Goal: Task Accomplishment & Management: Manage account settings

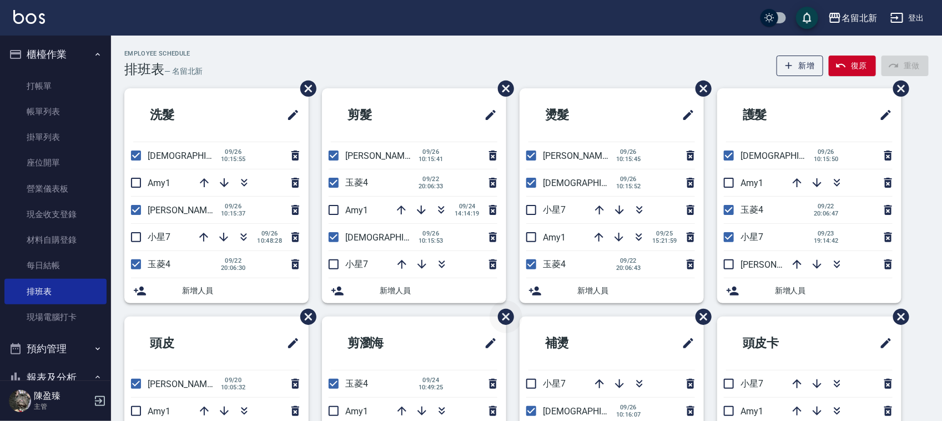
scroll to position [139, 0]
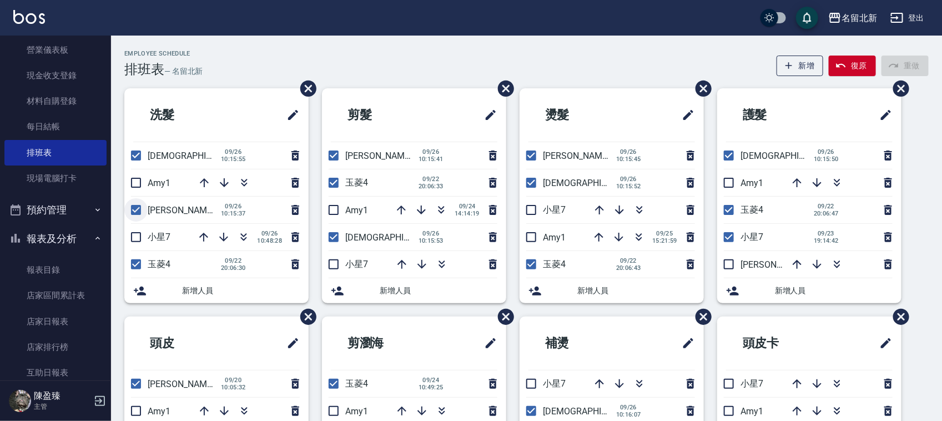
click at [142, 204] on input "checkbox" at bounding box center [135, 209] width 23 height 23
checkbox input "false"
click at [330, 156] on input "checkbox" at bounding box center [333, 155] width 23 height 23
checkbox input "false"
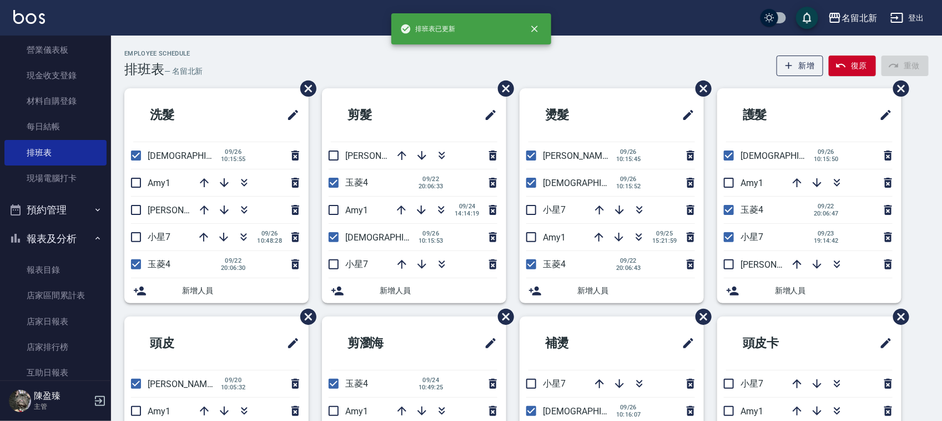
click at [534, 153] on input "checkbox" at bounding box center [531, 155] width 23 height 23
checkbox input "false"
click at [728, 232] on input "checkbox" at bounding box center [728, 236] width 23 height 23
checkbox input "false"
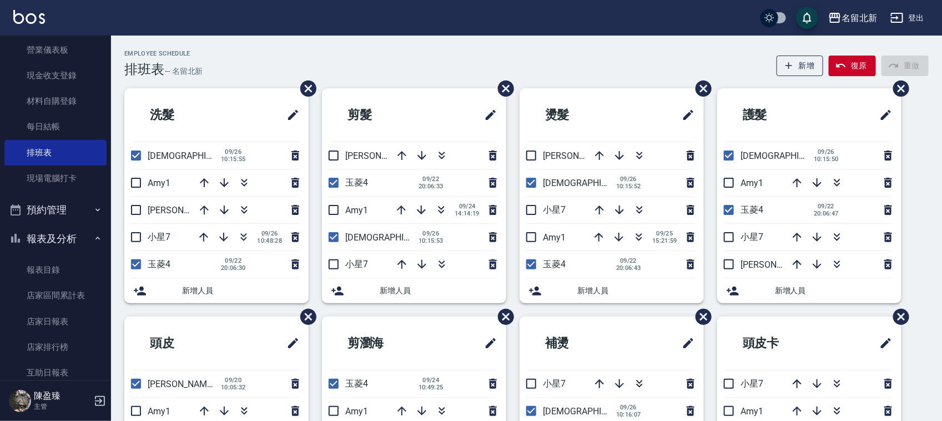
drag, startPoint x: 136, startPoint y: 210, endPoint x: 232, endPoint y: 192, distance: 97.1
click at [135, 209] on input "checkbox" at bounding box center [135, 209] width 23 height 23
click at [240, 179] on icon "button" at bounding box center [244, 182] width 13 height 13
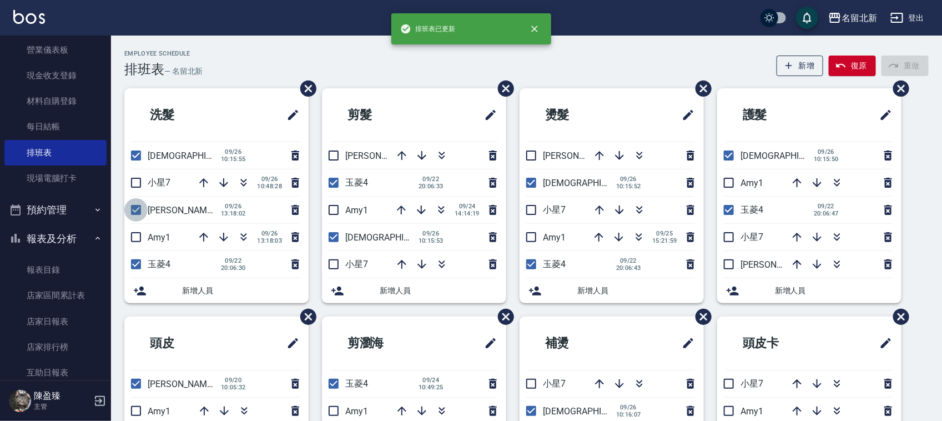
click at [142, 213] on input "checkbox" at bounding box center [135, 209] width 23 height 23
checkbox input "false"
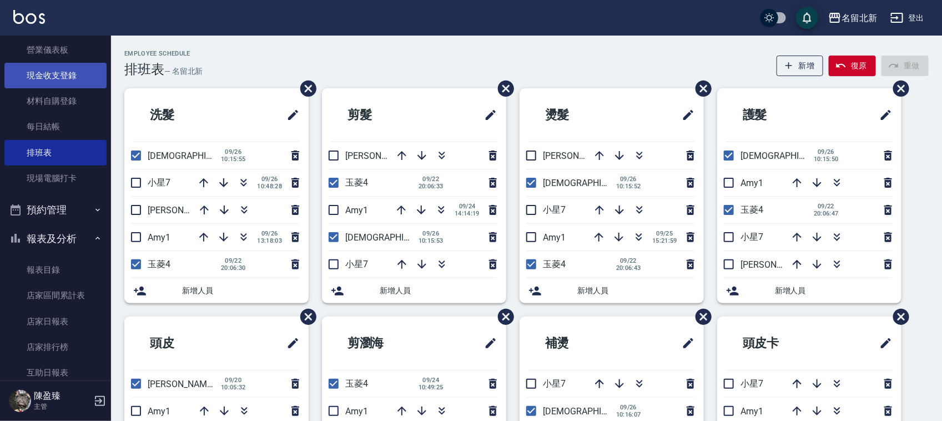
scroll to position [0, 0]
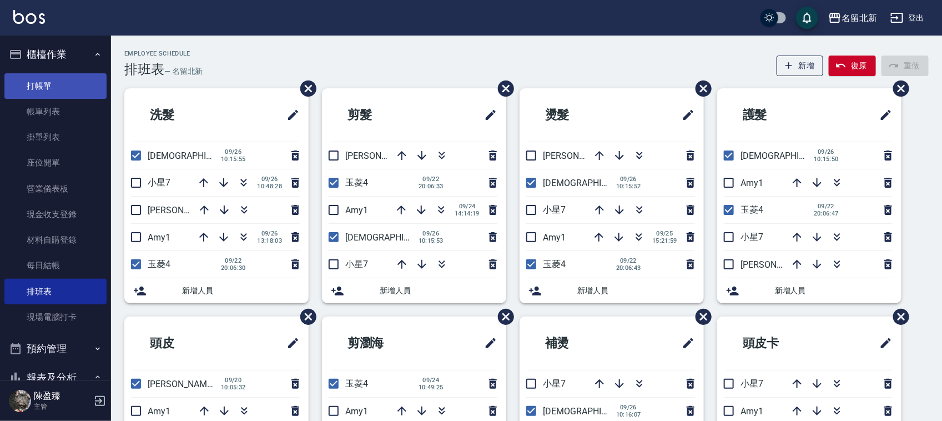
click at [56, 82] on link "打帳單" at bounding box center [55, 86] width 102 height 26
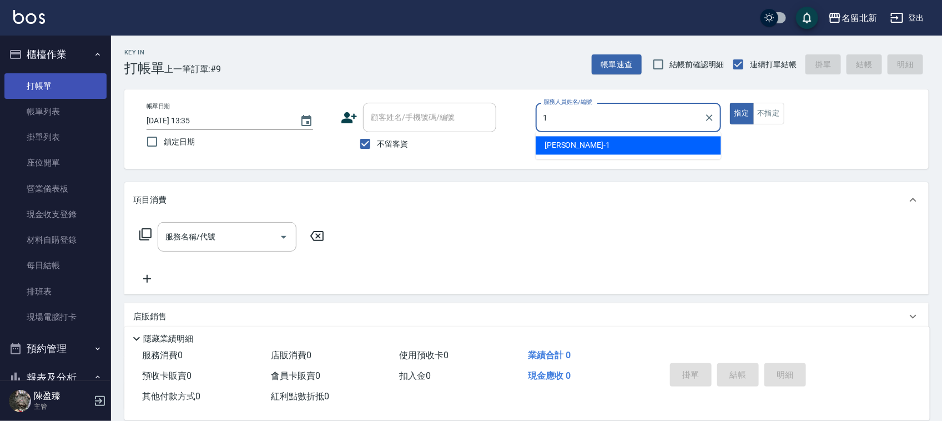
type input "[PERSON_NAME]-1"
type button "true"
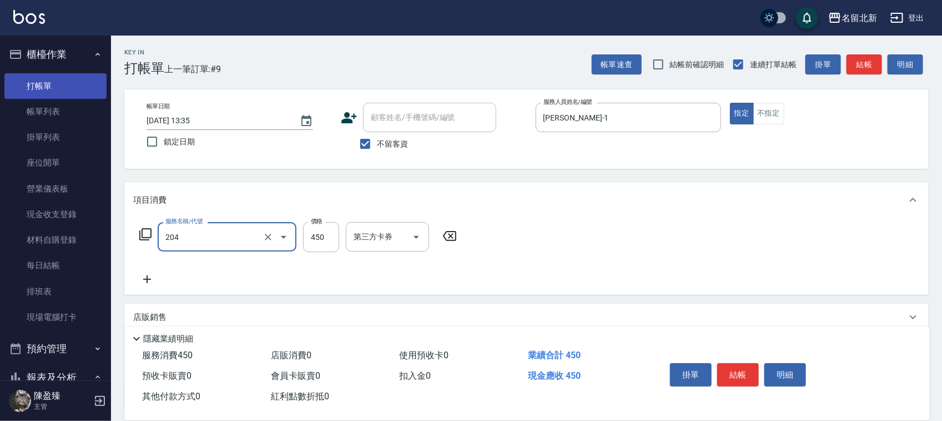
type input "髮質調理洗髮(204)"
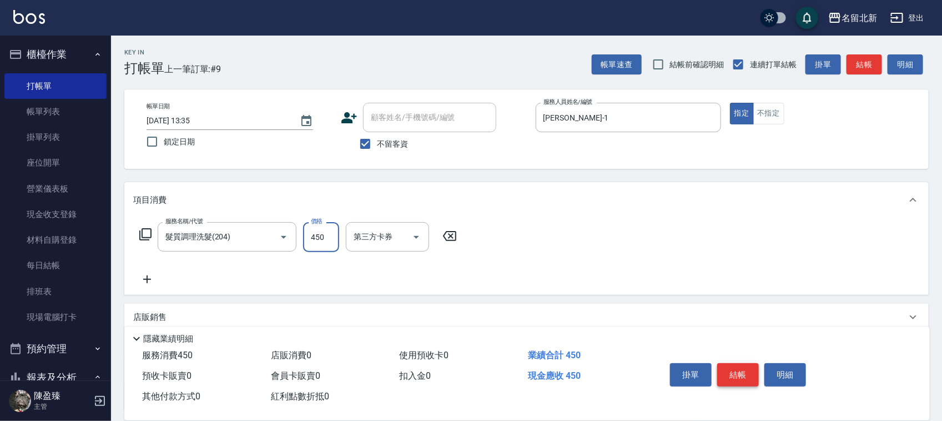
click at [734, 380] on button "結帳" at bounding box center [738, 374] width 42 height 23
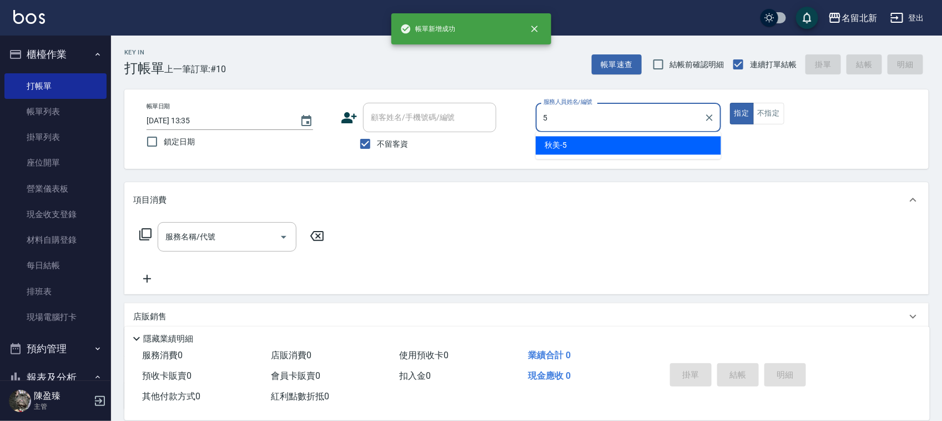
type input "秋美-5"
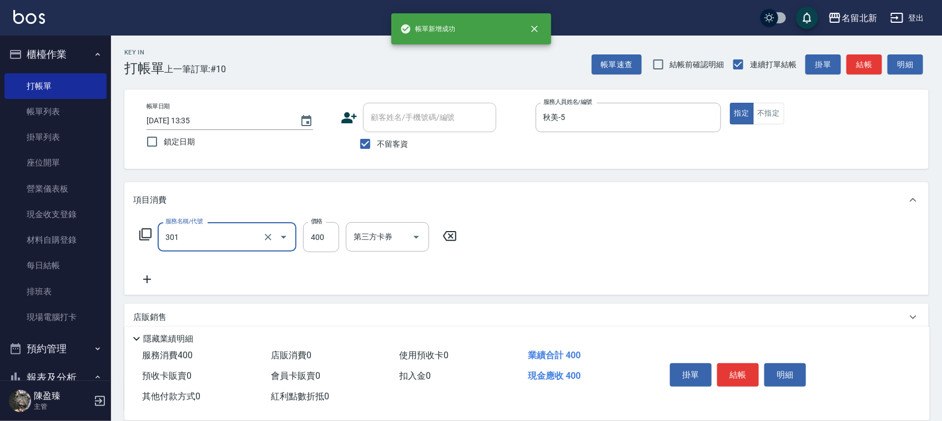
type input "造型剪髮(301)"
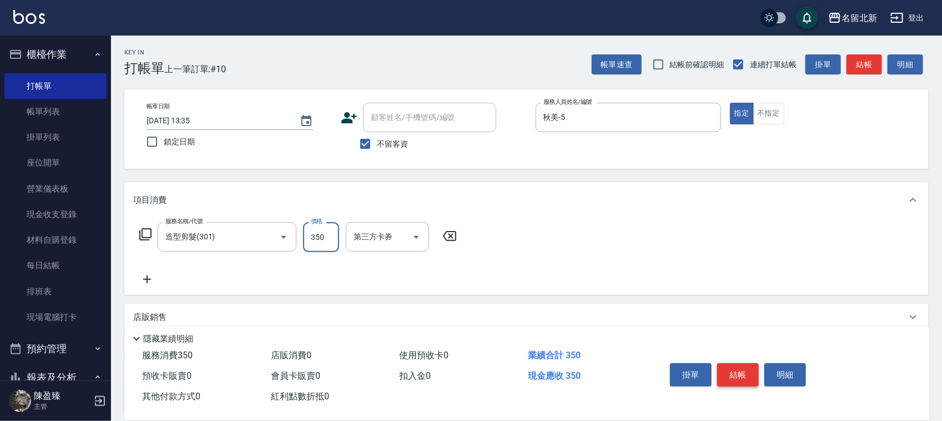
type input "350"
click at [718, 372] on button "結帳" at bounding box center [738, 374] width 42 height 23
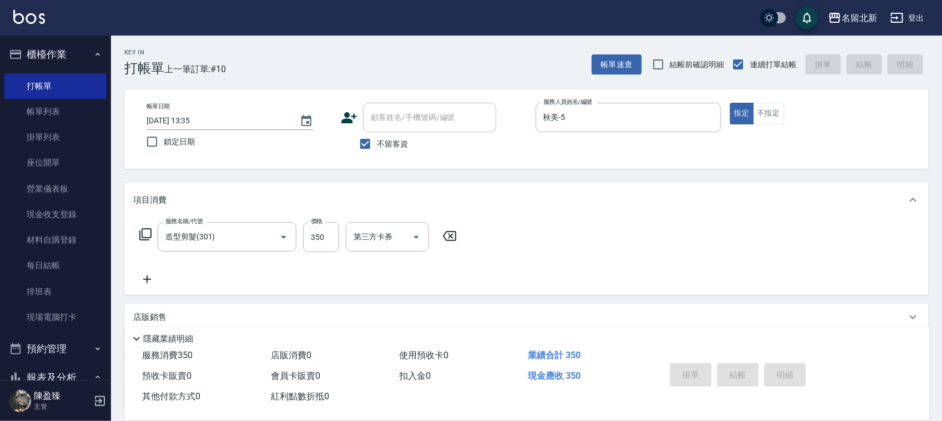
type input "[DATE] 13:36"
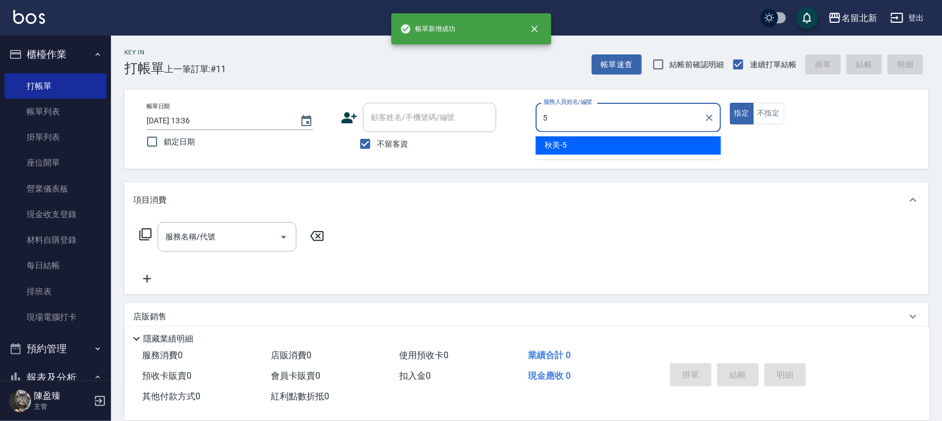
type input "秋美-5"
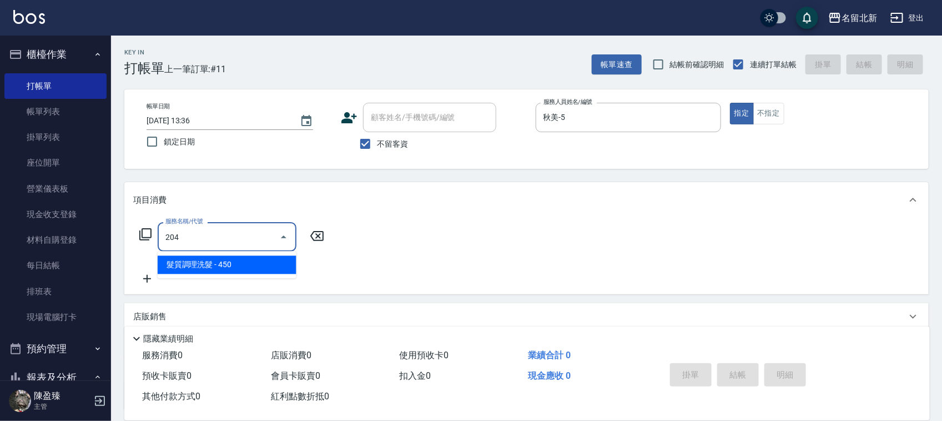
type input "髮質調理洗髮(204)"
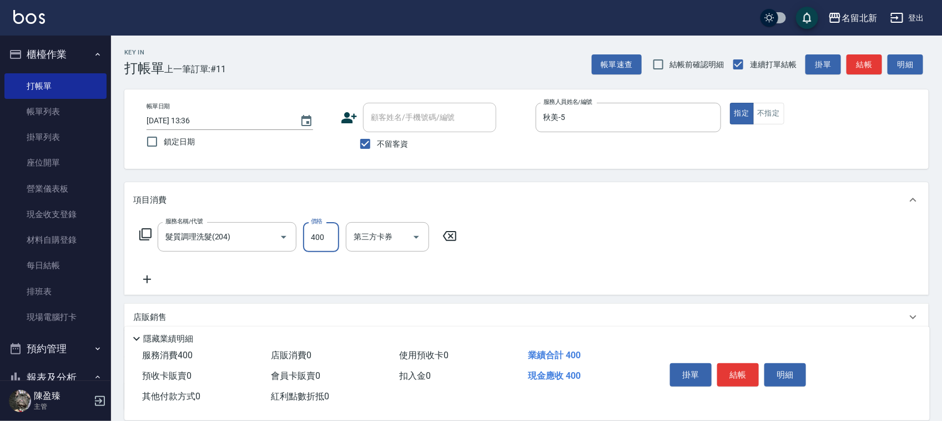
type input "400"
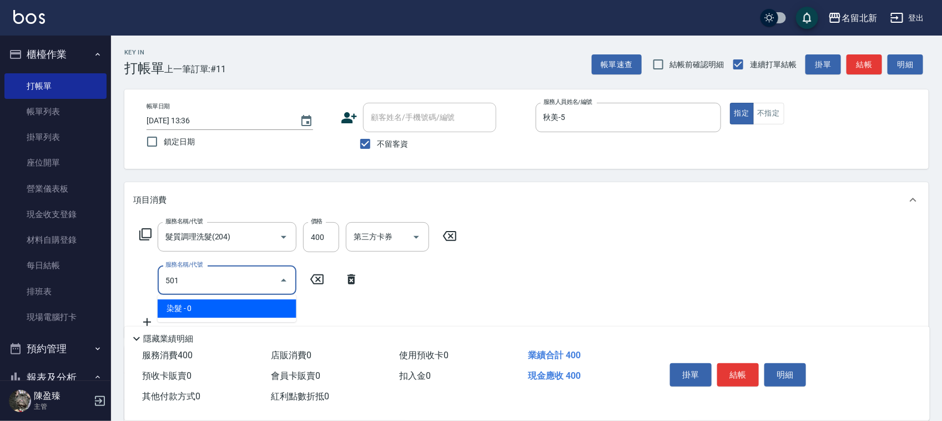
type input "染髮(501)"
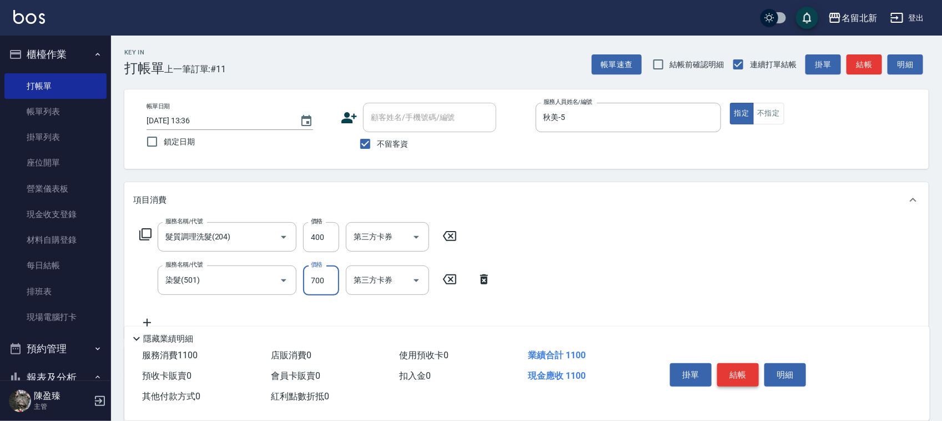
type input "700"
click at [723, 367] on button "結帳" at bounding box center [738, 374] width 42 height 23
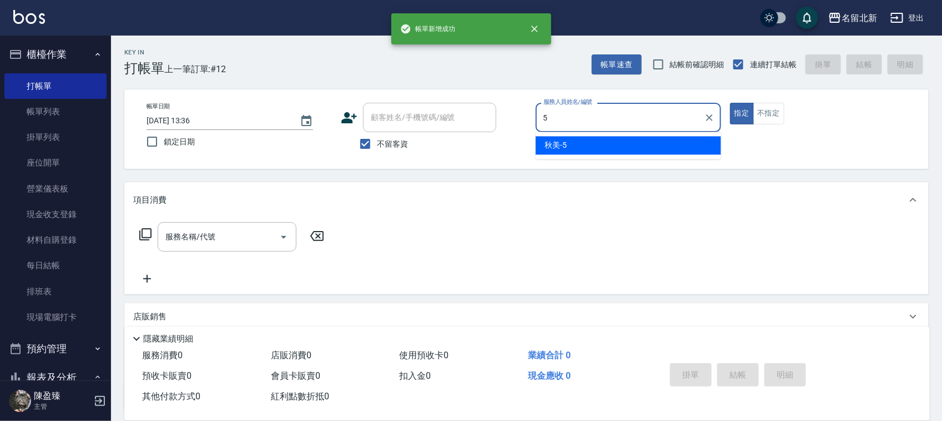
type input "秋美-5"
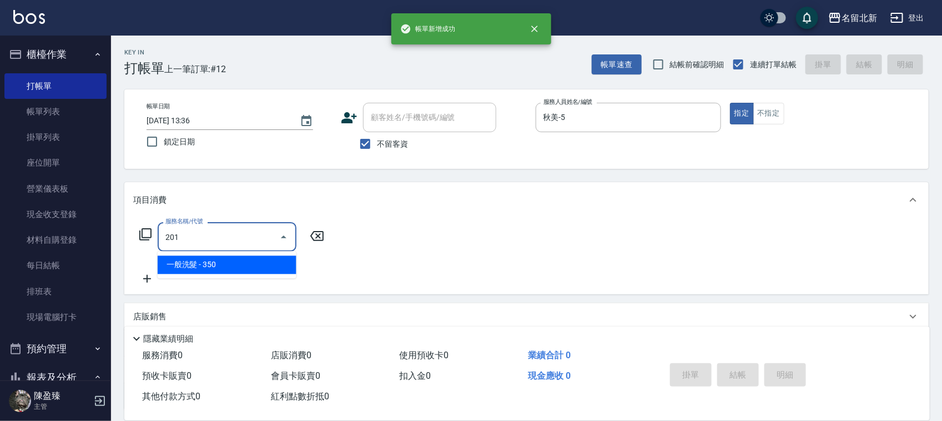
type input "一般洗髮(201)"
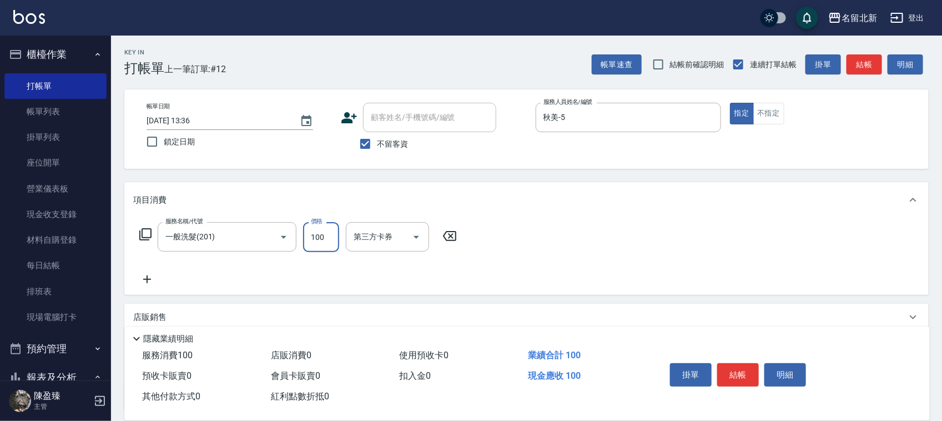
type input "100"
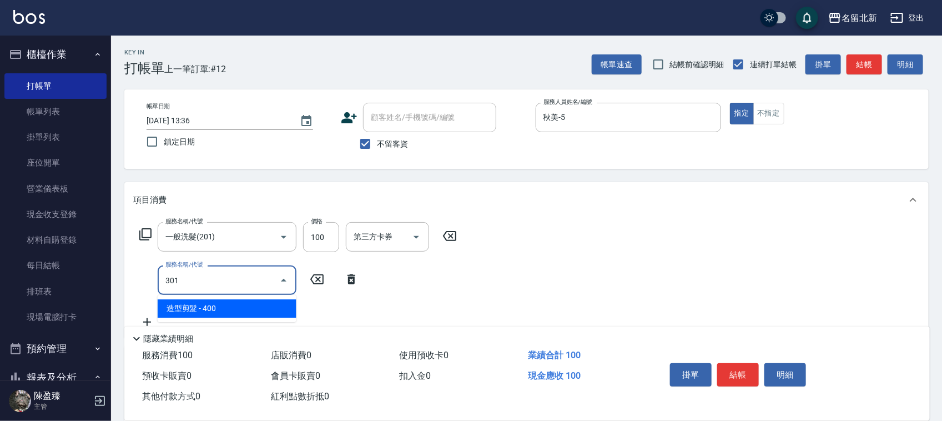
type input "造型剪髮(301)"
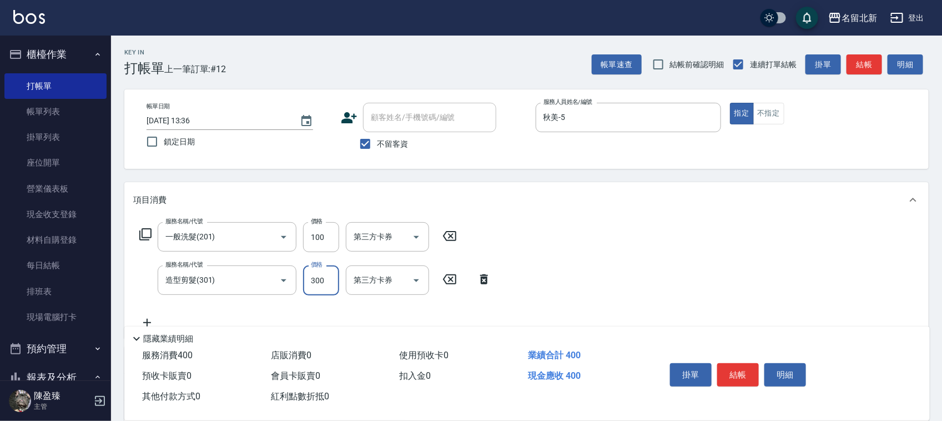
type input "300"
type input "染髮(501)"
type input "1500"
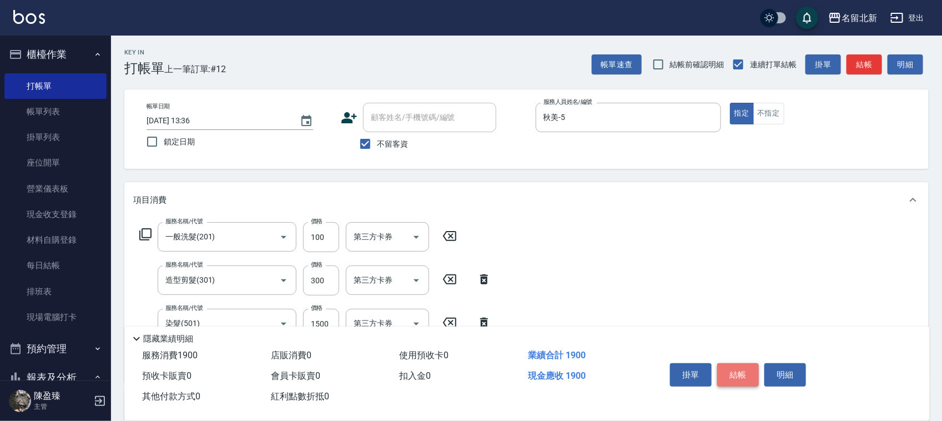
click at [725, 366] on button "結帳" at bounding box center [738, 374] width 42 height 23
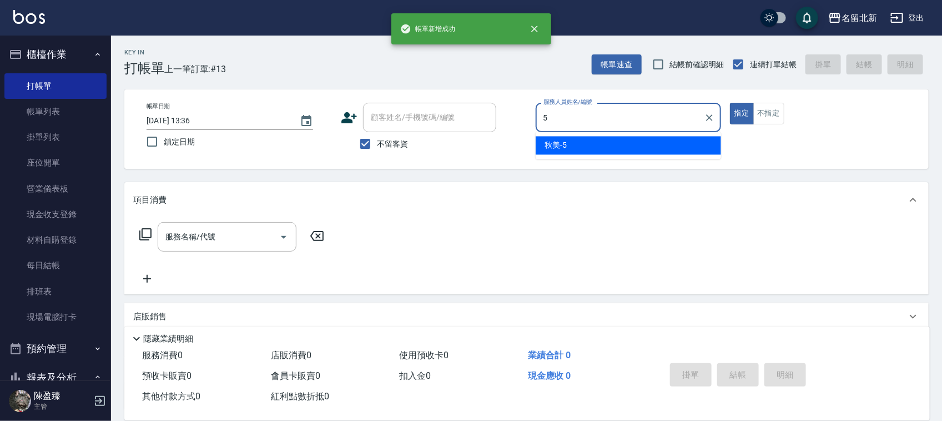
type input "秋美-5"
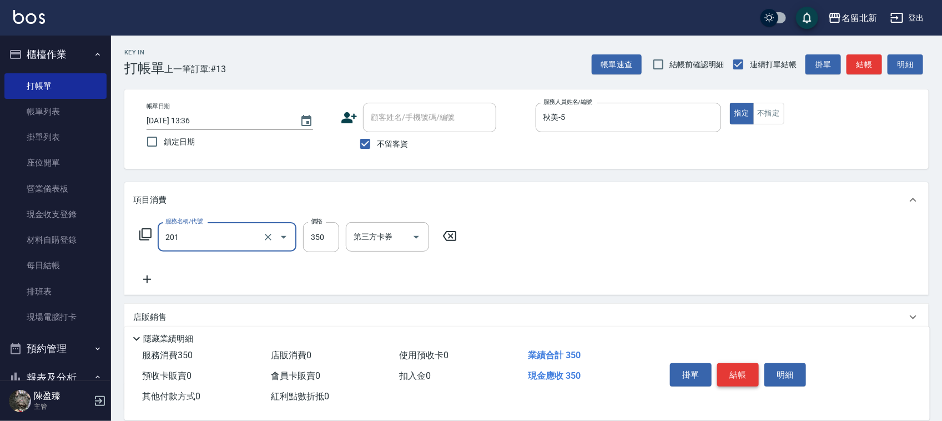
type input "一般洗髮(201)"
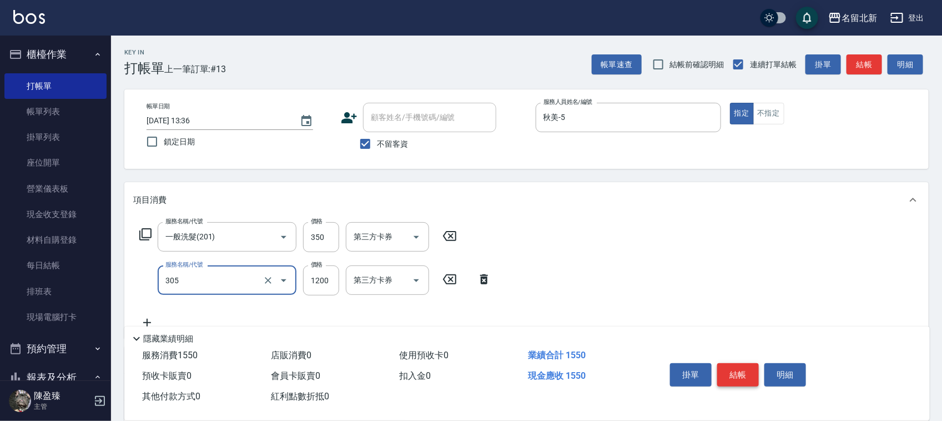
type input "1200元剪髮卡(305)"
type input "1400"
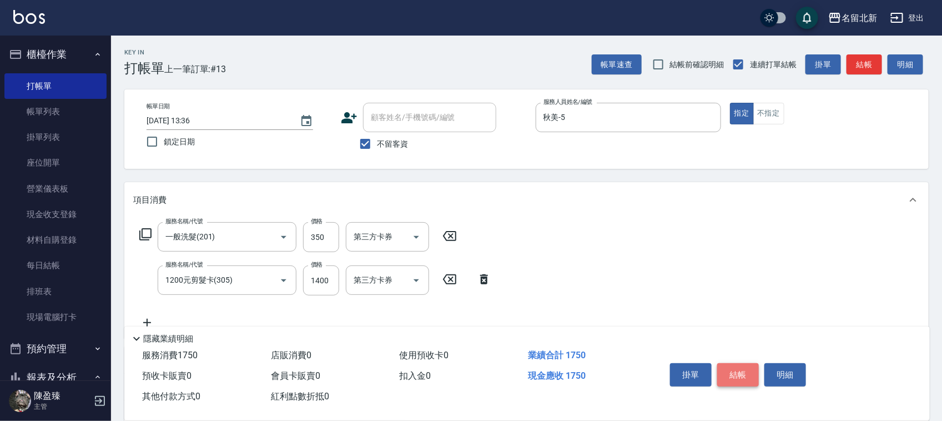
click at [725, 365] on button "結帳" at bounding box center [738, 374] width 42 height 23
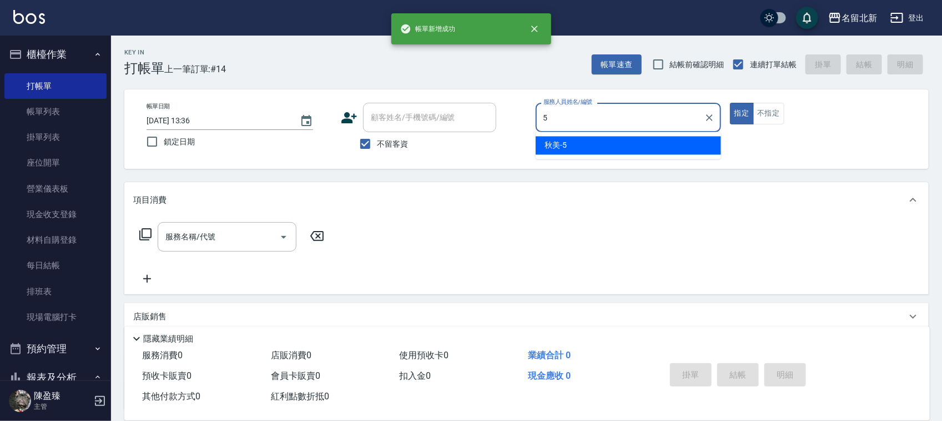
type input "秋美-5"
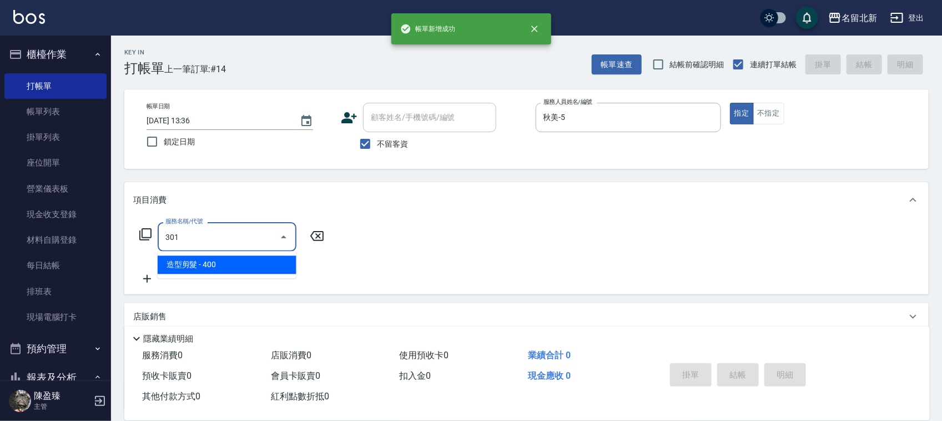
type input "造型剪髮(301)"
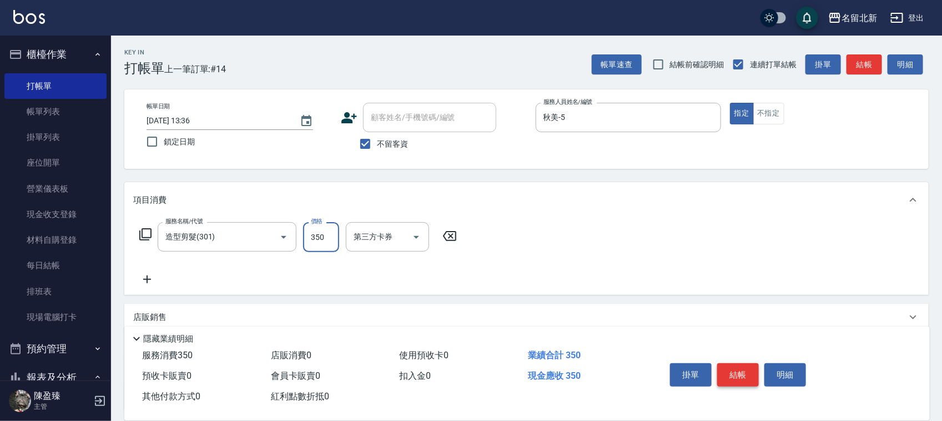
type input "350"
click at [732, 364] on button "結帳" at bounding box center [738, 374] width 42 height 23
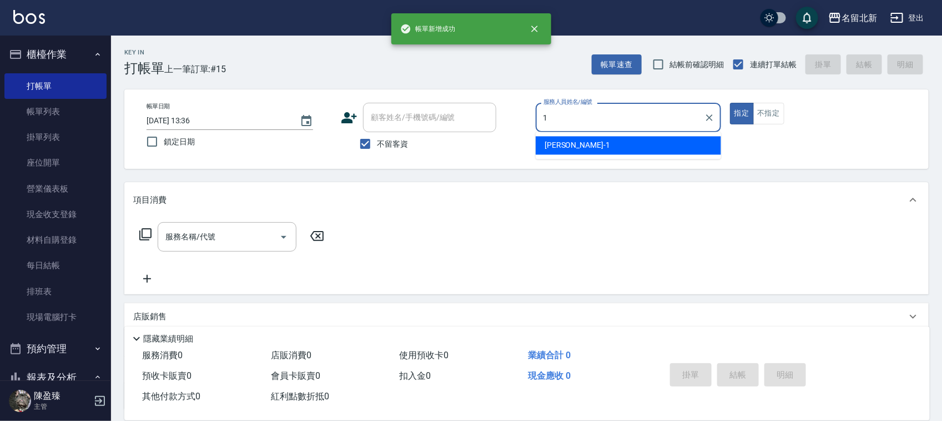
type input "[PERSON_NAME]-1"
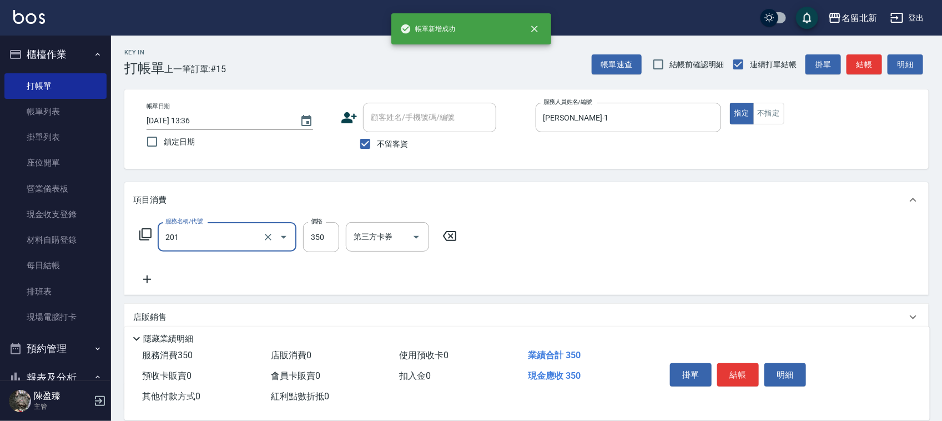
type input "一般洗髮(201)"
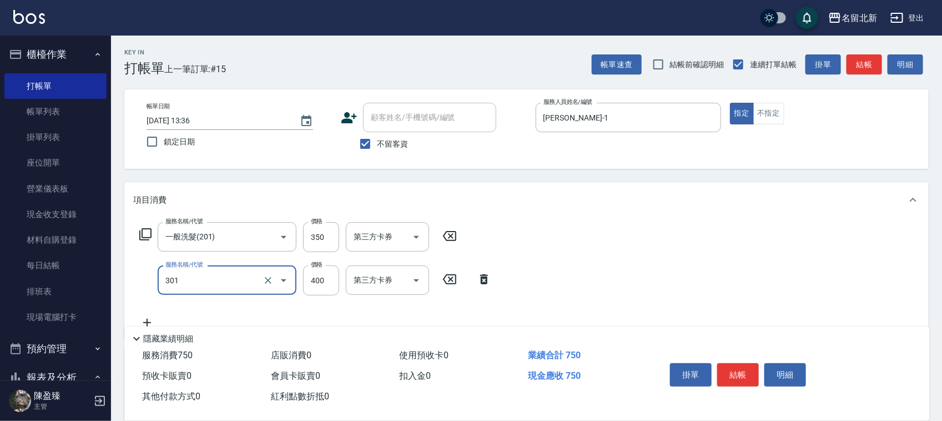
type input "造型剪髮(301)"
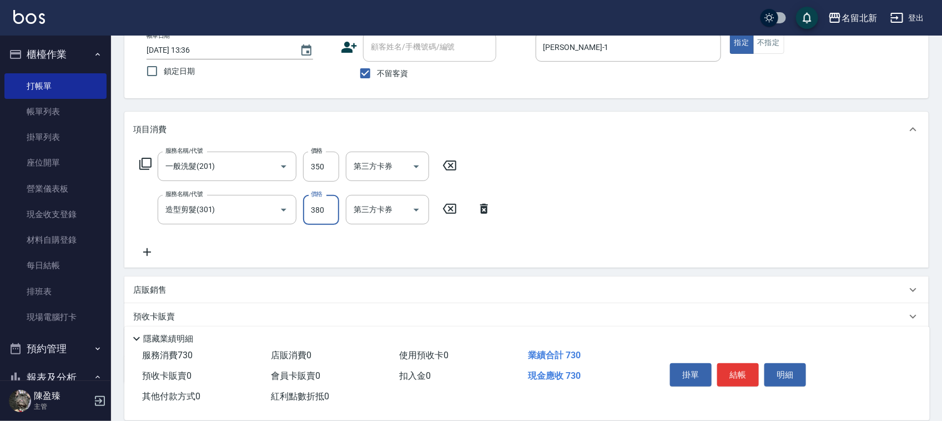
scroll to position [138, 0]
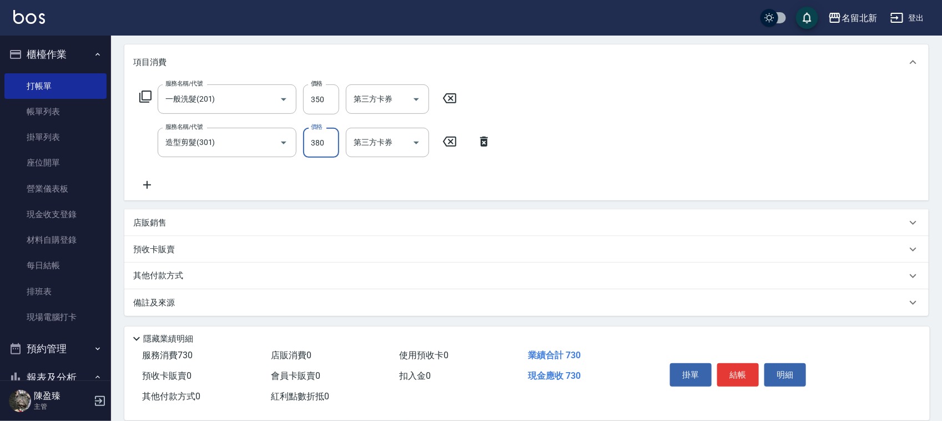
type input "380"
click at [143, 270] on p "其他付款方式" at bounding box center [161, 276] width 56 height 12
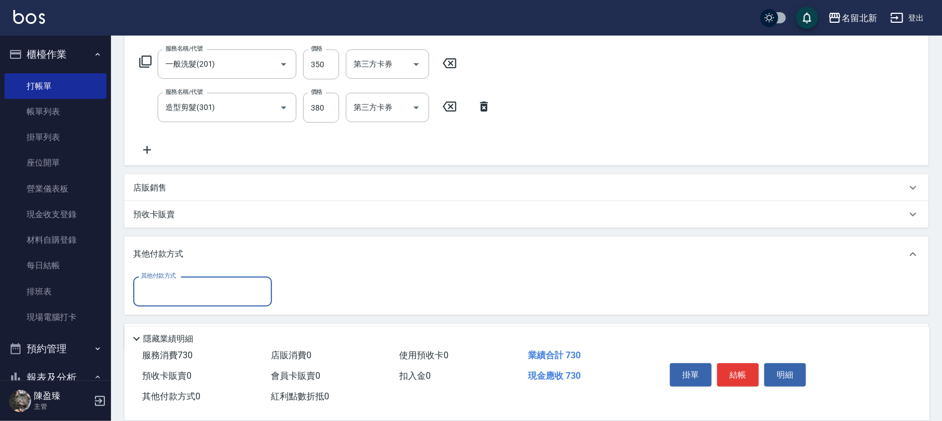
scroll to position [206, 0]
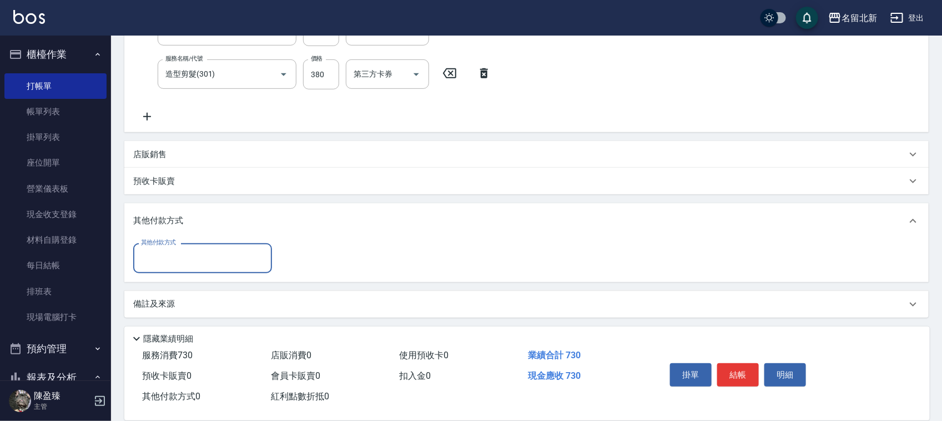
click at [167, 267] on div "其他付款方式" at bounding box center [202, 257] width 139 height 29
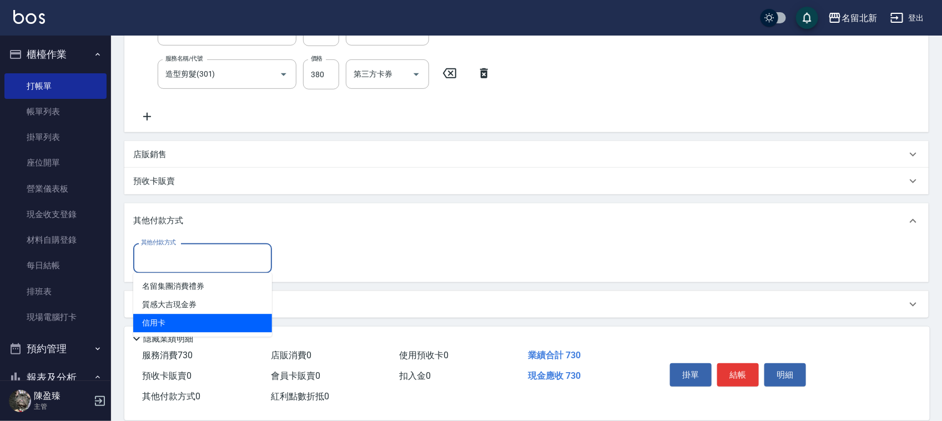
click at [175, 318] on span "信用卡" at bounding box center [202, 323] width 139 height 18
type input "信用卡"
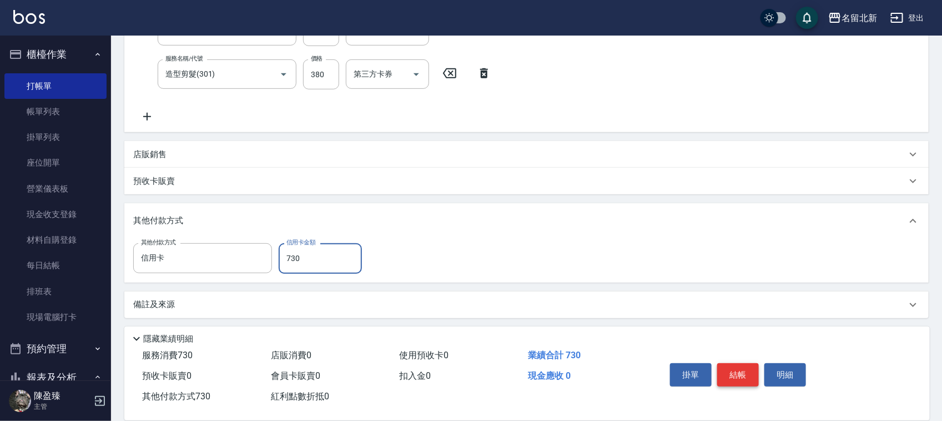
type input "730"
click at [746, 373] on button "結帳" at bounding box center [738, 374] width 42 height 23
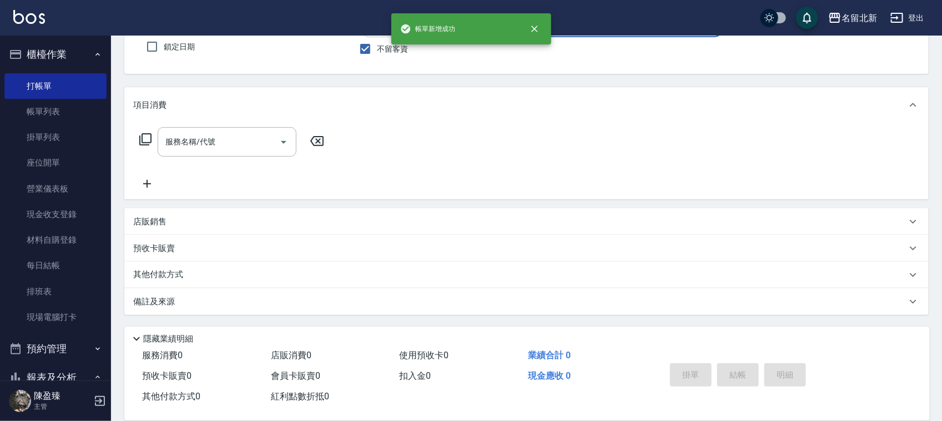
scroll to position [0, 0]
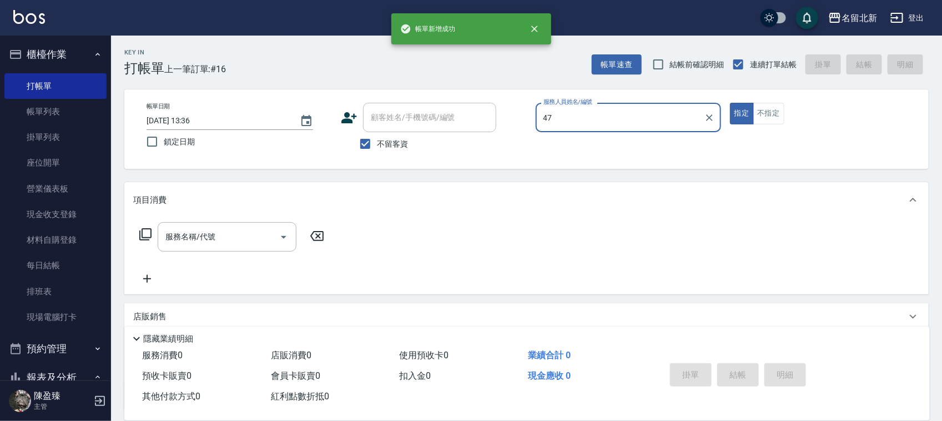
type input "4"
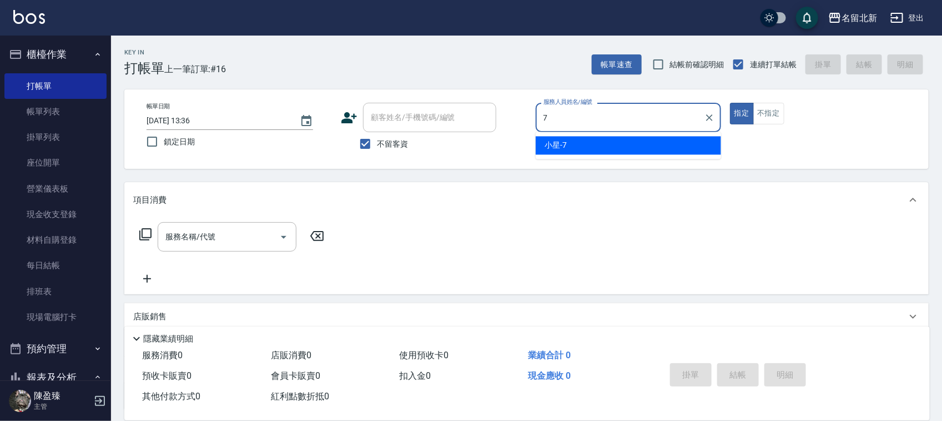
type input "小星-7"
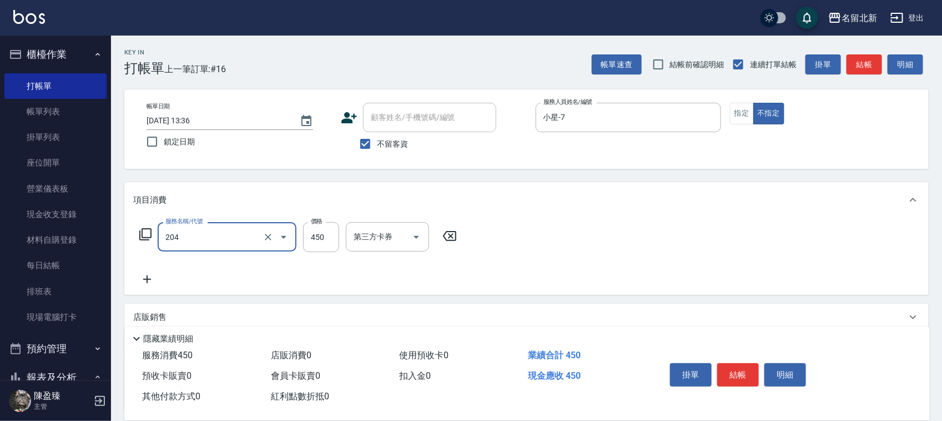
type input "髮質調理洗髮(204)"
click at [746, 372] on button "結帳" at bounding box center [738, 374] width 42 height 23
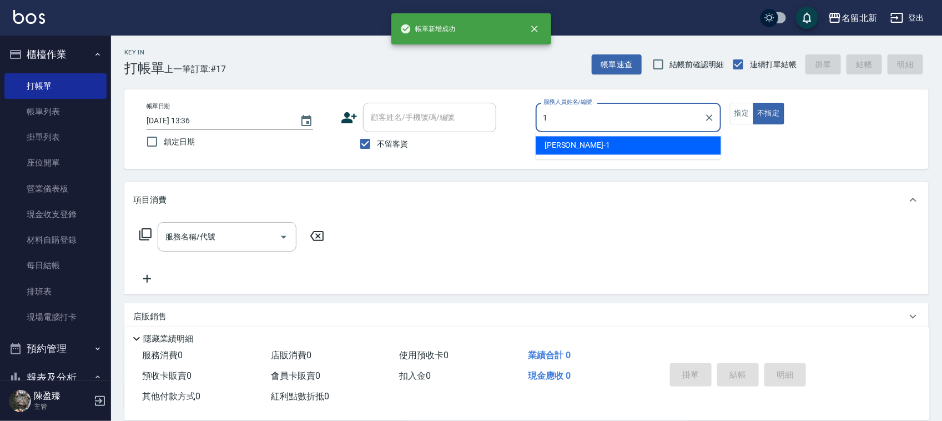
type input "[PERSON_NAME]-1"
type button "false"
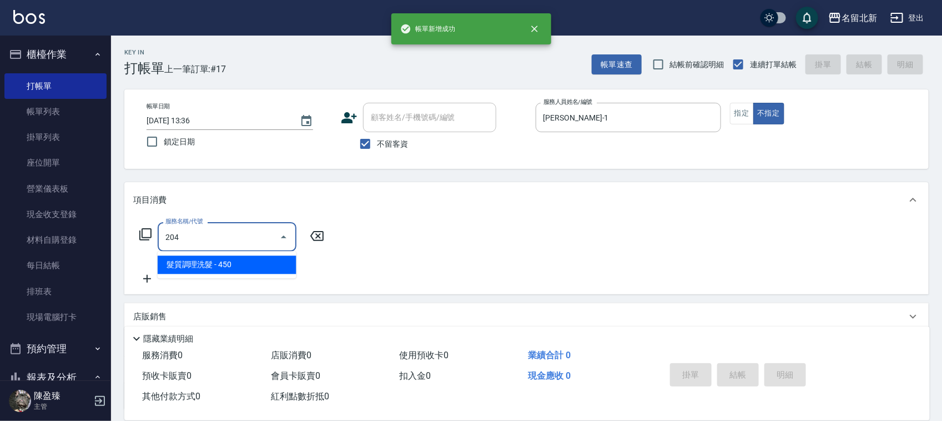
type input "髮質調理洗髮(204)"
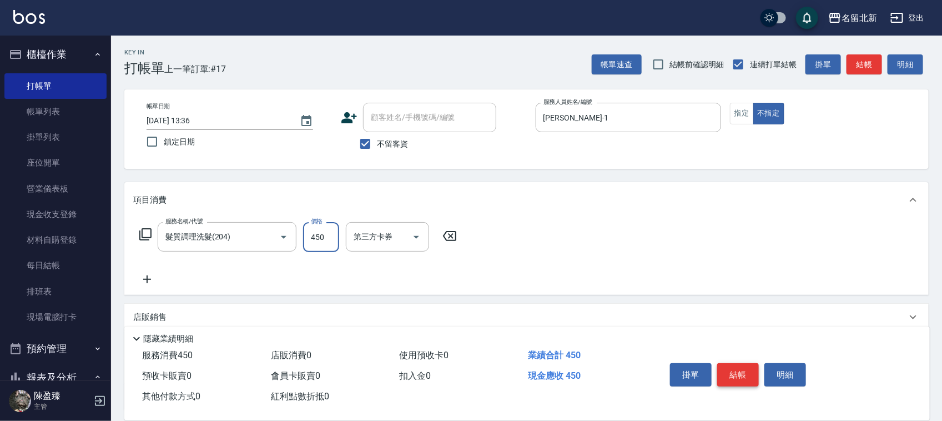
click at [746, 371] on button "結帳" at bounding box center [738, 374] width 42 height 23
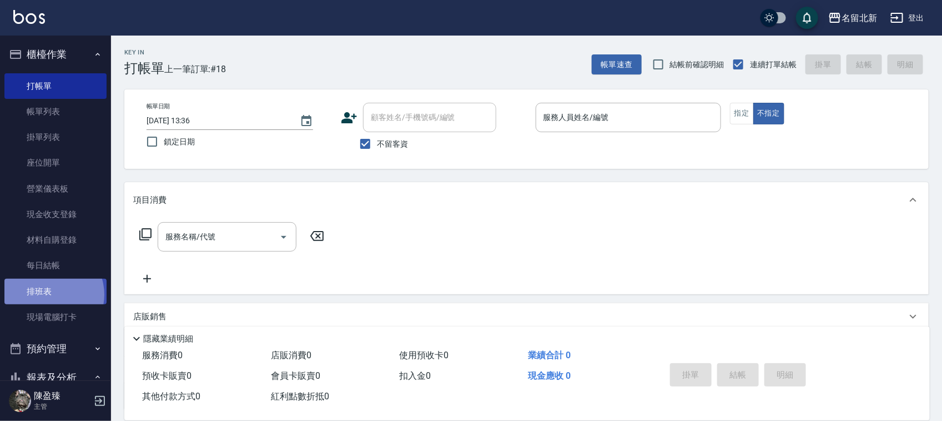
click at [48, 294] on link "排班表" at bounding box center [55, 292] width 102 height 26
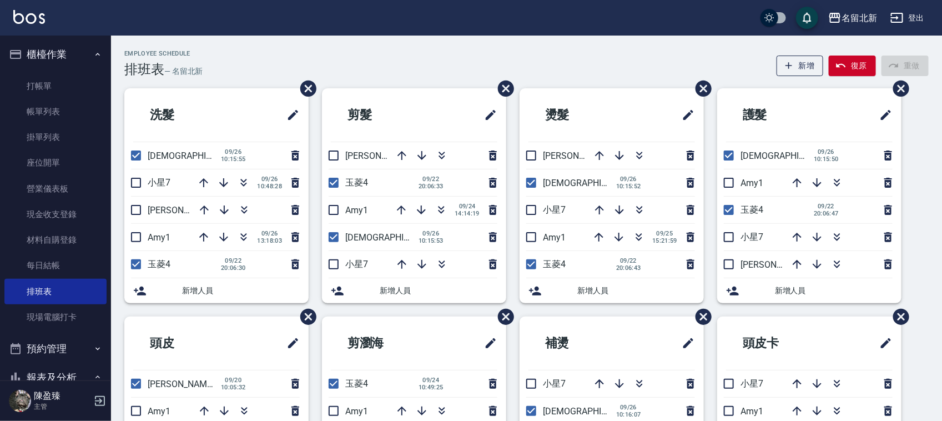
click at [299, 31] on div "名留北新 登出" at bounding box center [471, 18] width 942 height 36
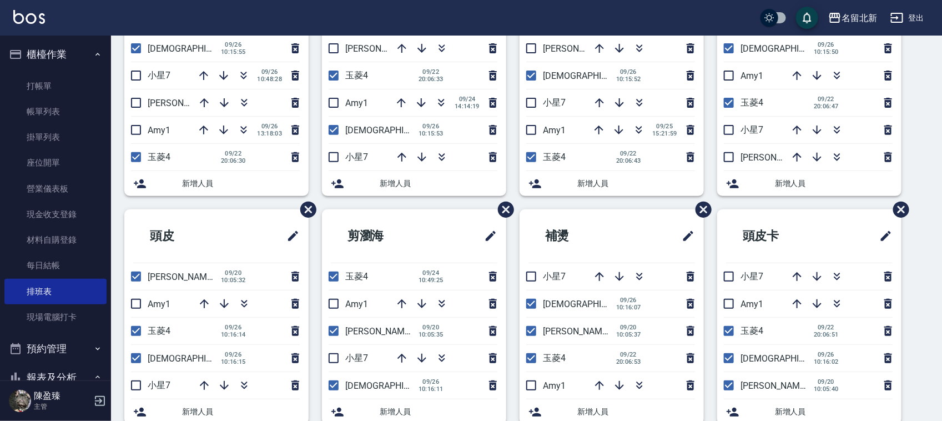
scroll to position [208, 0]
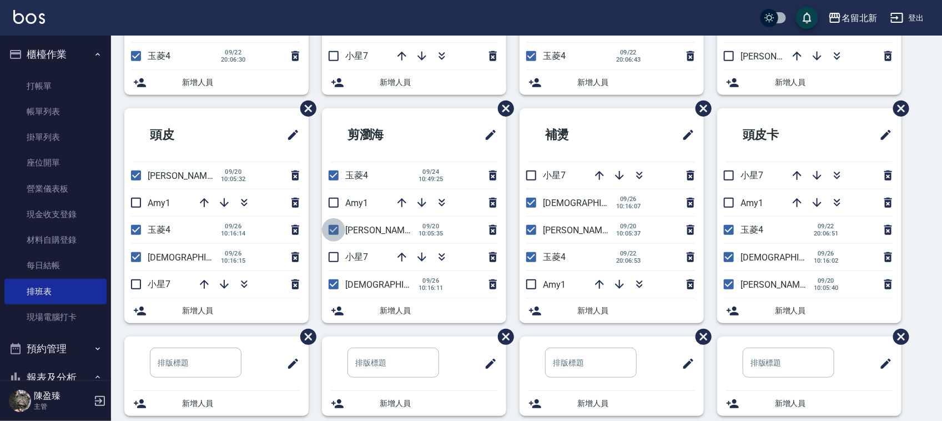
click at [331, 232] on input "checkbox" at bounding box center [333, 229] width 23 height 23
checkbox input "false"
click at [440, 201] on icon "button" at bounding box center [442, 201] width 6 height 4
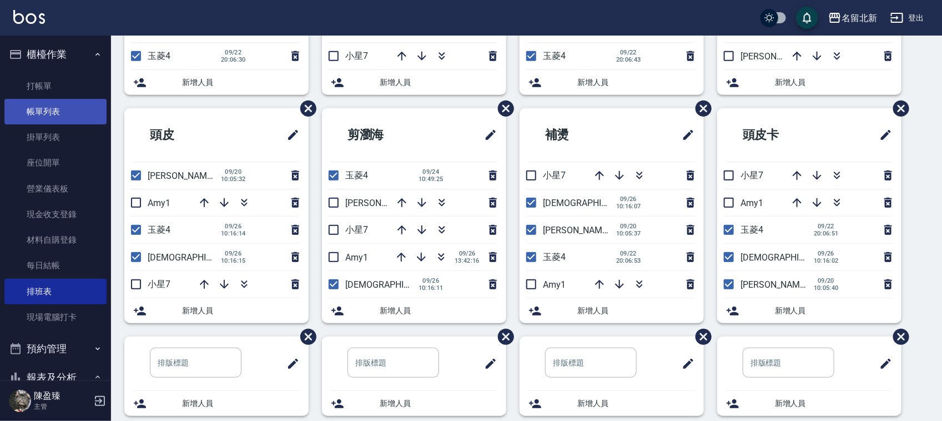
click at [76, 115] on link "帳單列表" at bounding box center [55, 112] width 102 height 26
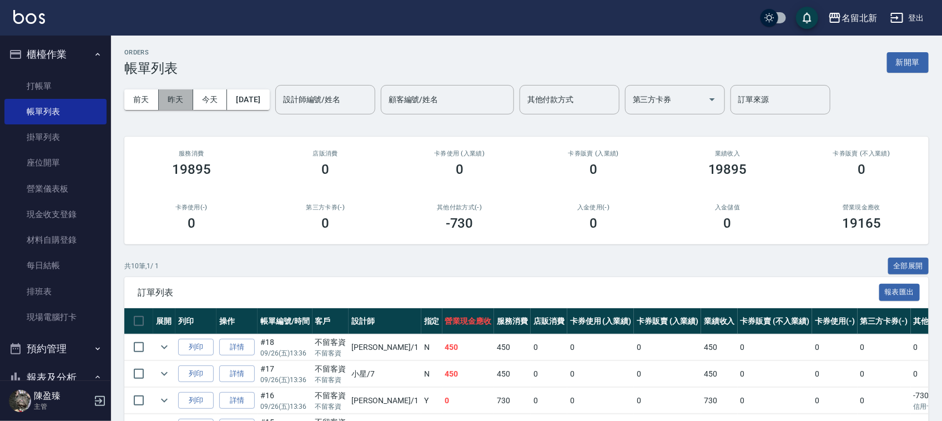
click at [167, 98] on button "昨天" at bounding box center [176, 99] width 34 height 21
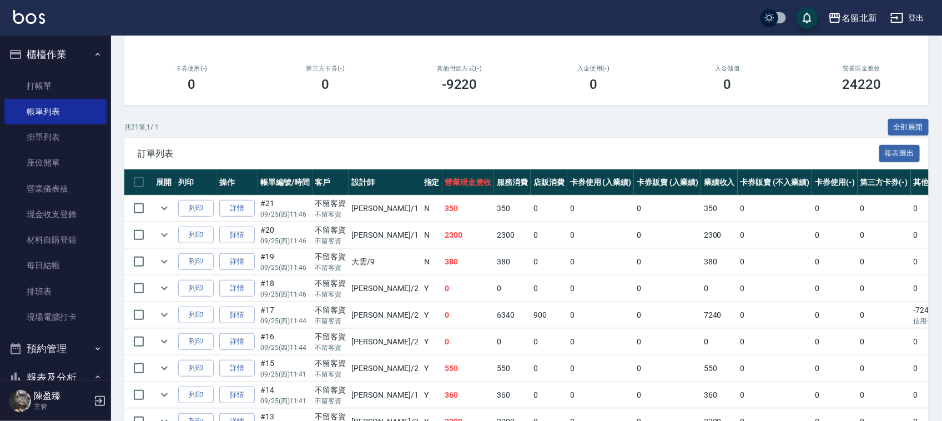
scroll to position [46, 0]
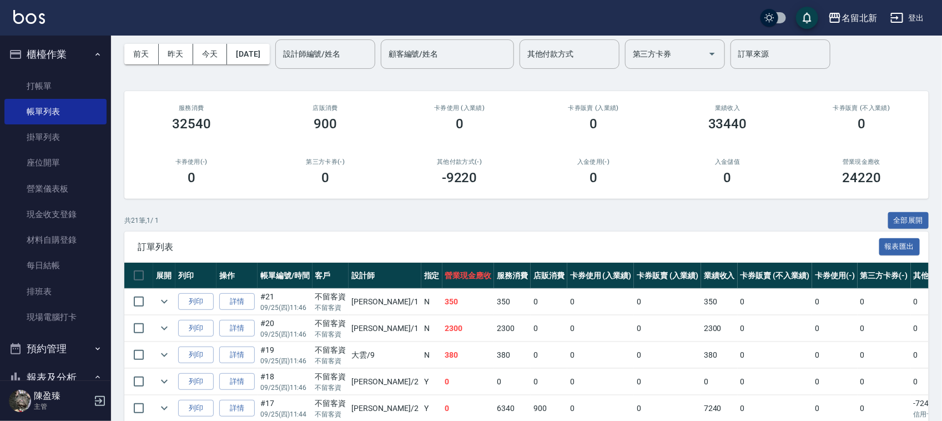
click at [915, 62] on div "[DATE] [DATE] [DATE] [DATE] 設計師編號/姓名 設計師編號/姓名 顧客編號/姓名 顧客編號/姓名 其他付款方式 其他付款方式 第三方…" at bounding box center [526, 54] width 805 height 47
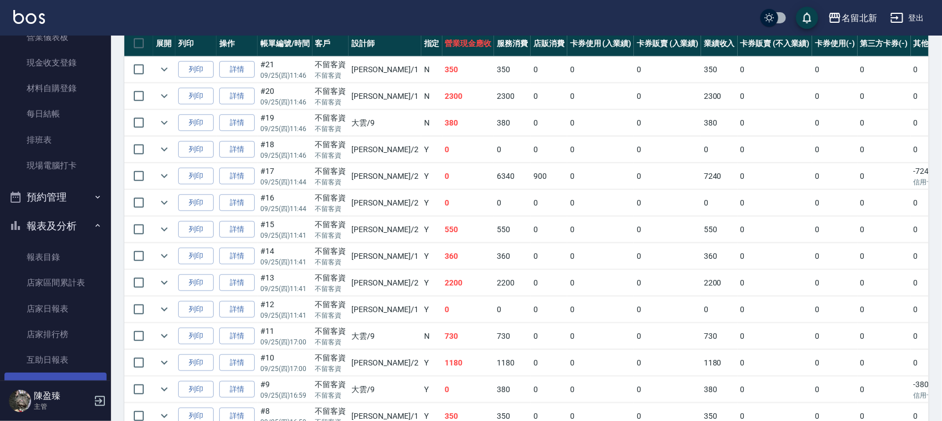
scroll to position [278, 0]
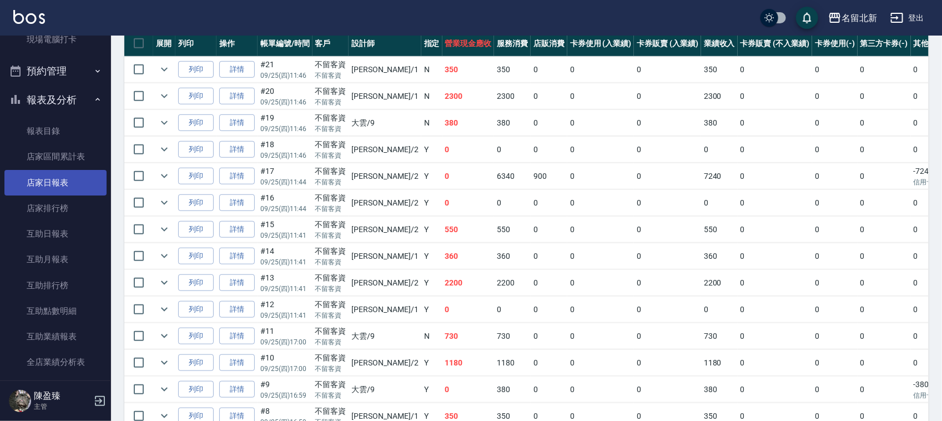
click at [61, 193] on link "店家日報表" at bounding box center [55, 183] width 102 height 26
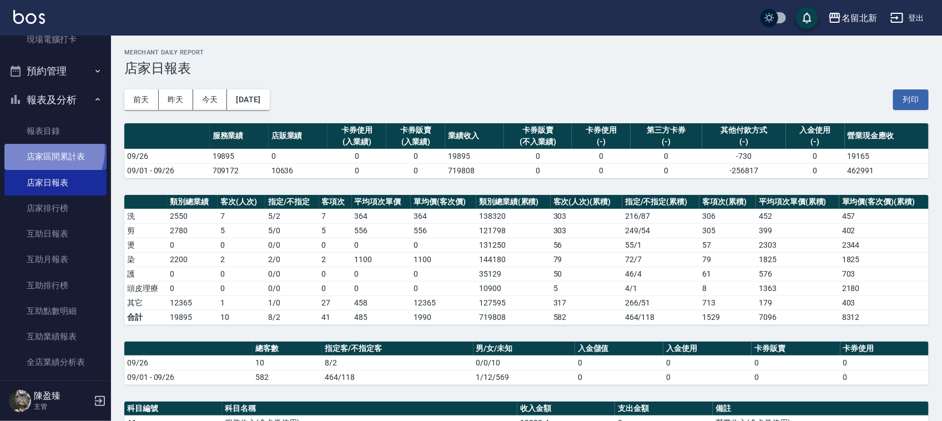
click at [48, 150] on link "店家區間累計表" at bounding box center [55, 157] width 102 height 26
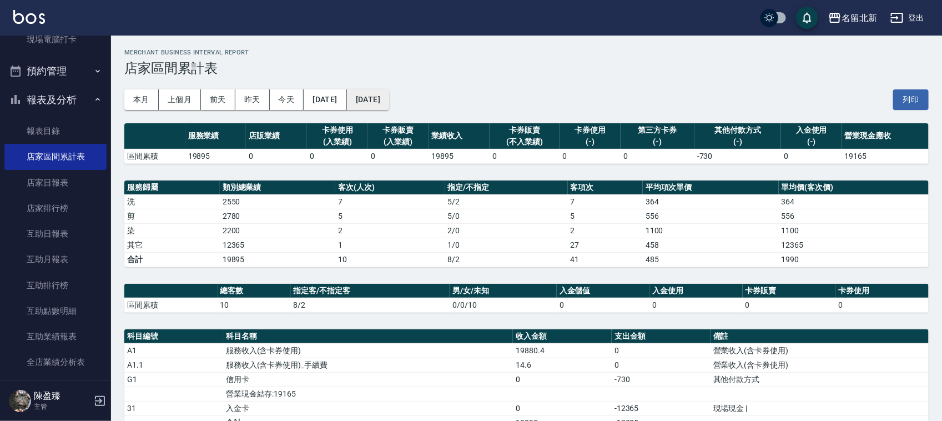
click at [389, 96] on button "[DATE]" at bounding box center [368, 99] width 42 height 21
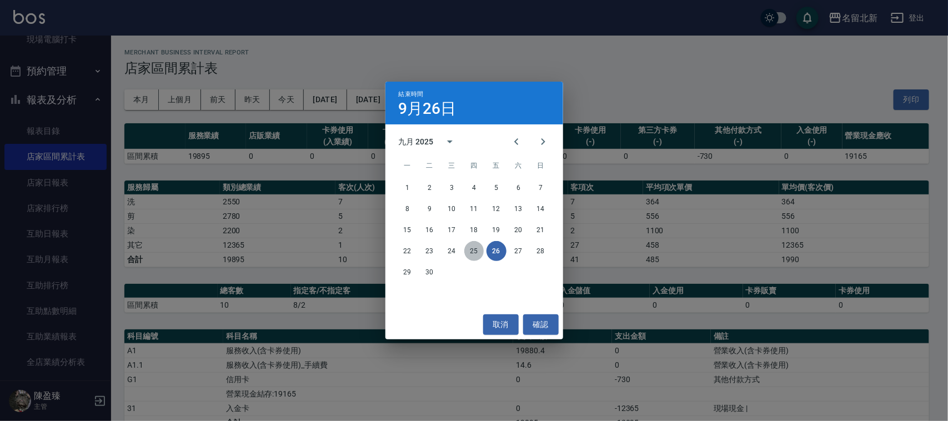
click at [470, 250] on button "25" at bounding box center [474, 251] width 20 height 20
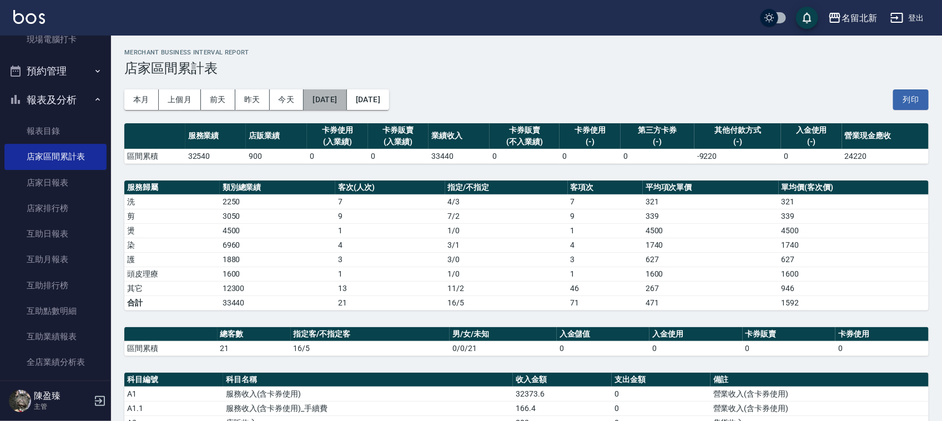
click at [329, 101] on button "[DATE]" at bounding box center [325, 99] width 43 height 21
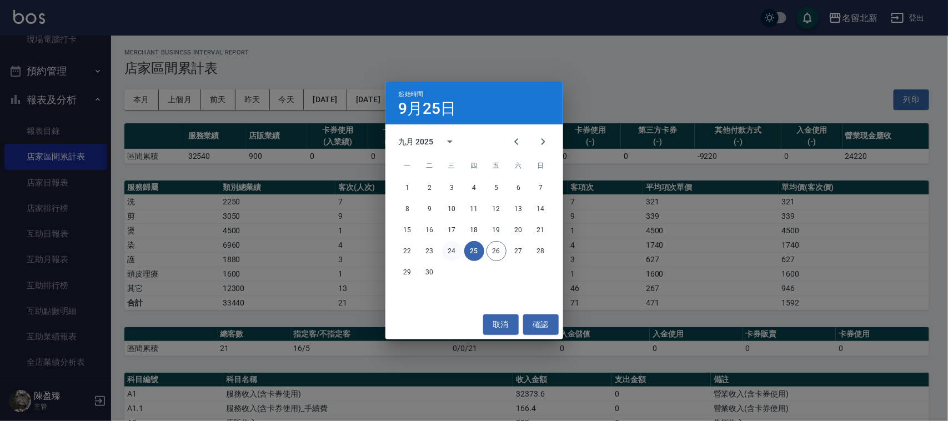
click at [450, 251] on button "24" at bounding box center [452, 251] width 20 height 20
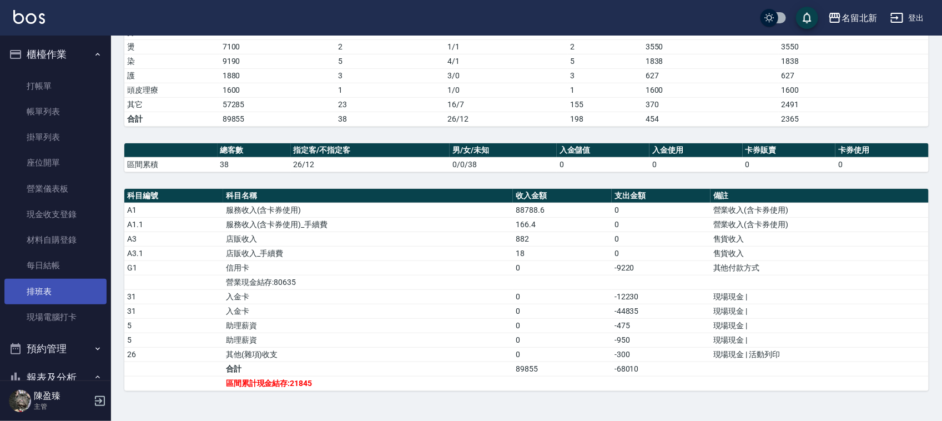
click at [31, 285] on link "排班表" at bounding box center [55, 292] width 102 height 26
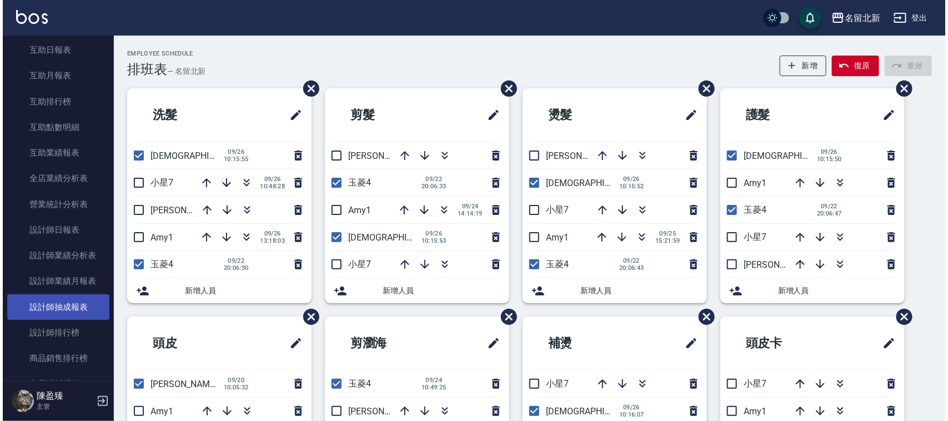
scroll to position [486, 0]
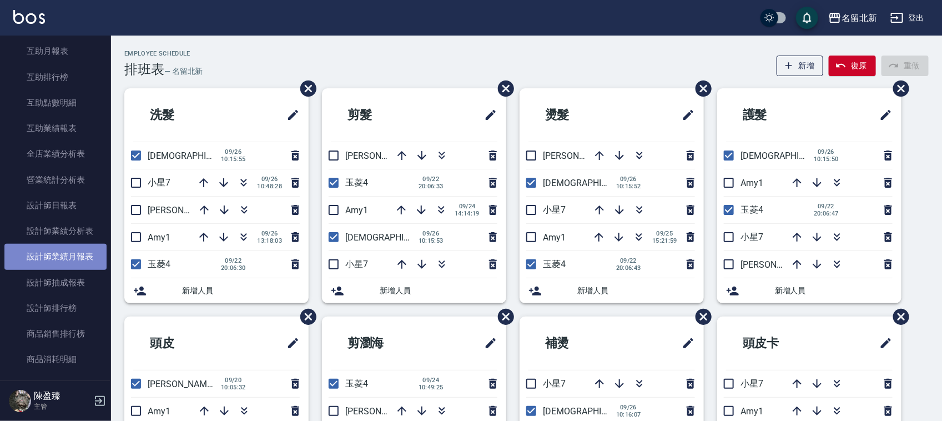
click at [79, 253] on link "設計師業績月報表" at bounding box center [55, 257] width 102 height 26
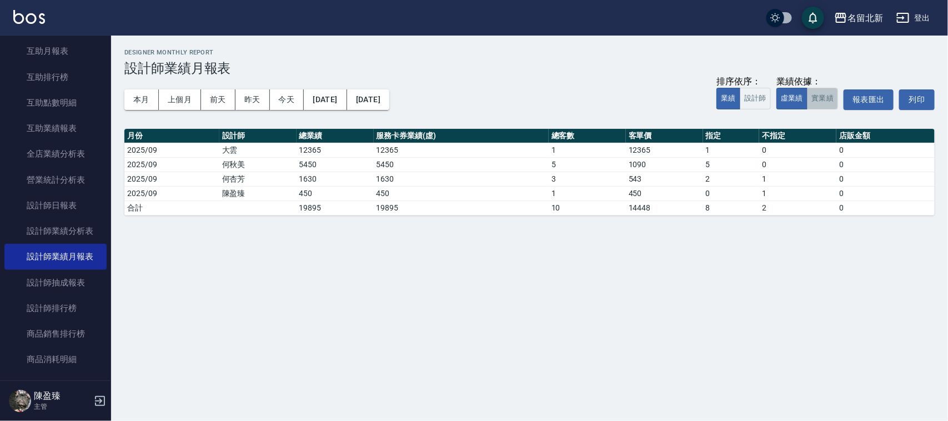
click at [817, 95] on button "實業績" at bounding box center [822, 99] width 31 height 22
click at [140, 98] on button "本月" at bounding box center [141, 99] width 34 height 21
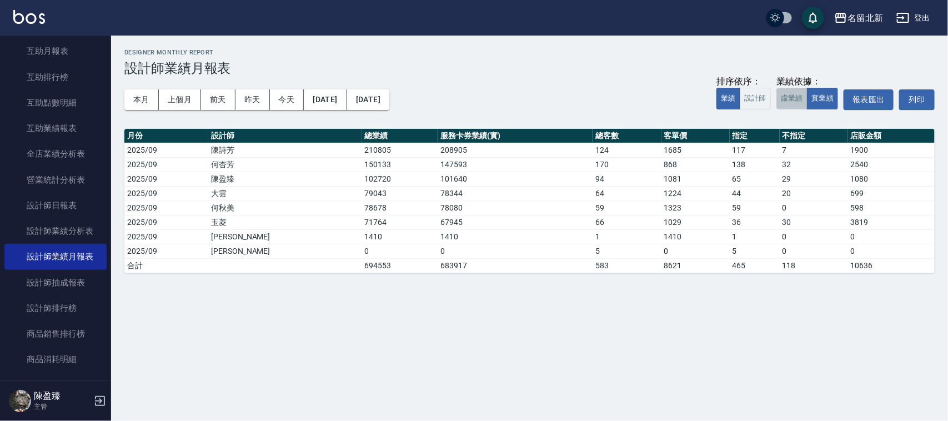
click at [795, 100] on button "虛業績" at bounding box center [791, 99] width 31 height 22
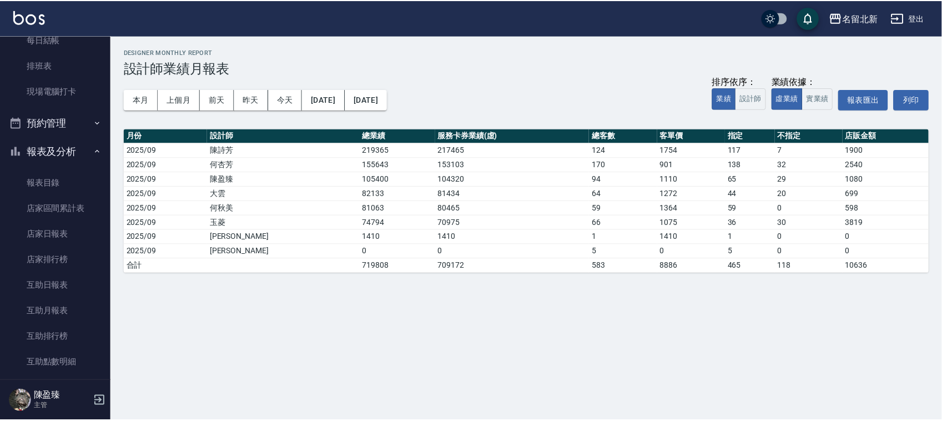
scroll to position [139, 0]
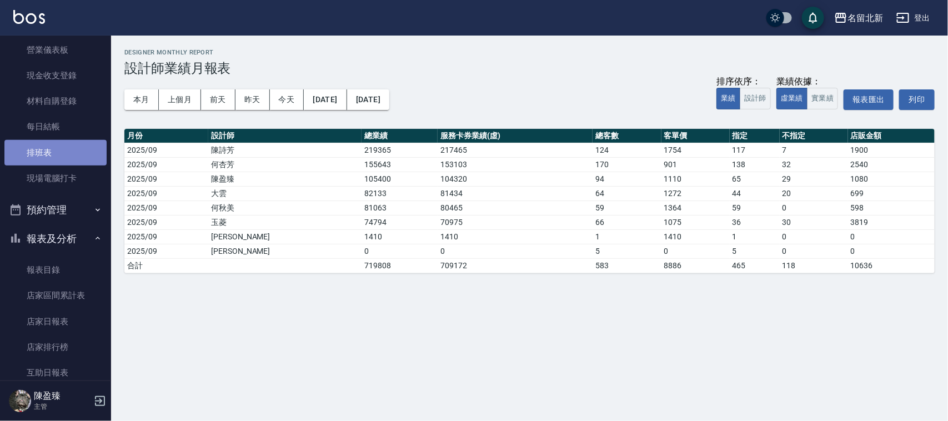
click at [56, 145] on link "排班表" at bounding box center [55, 153] width 102 height 26
